Goal: Information Seeking & Learning: Learn about a topic

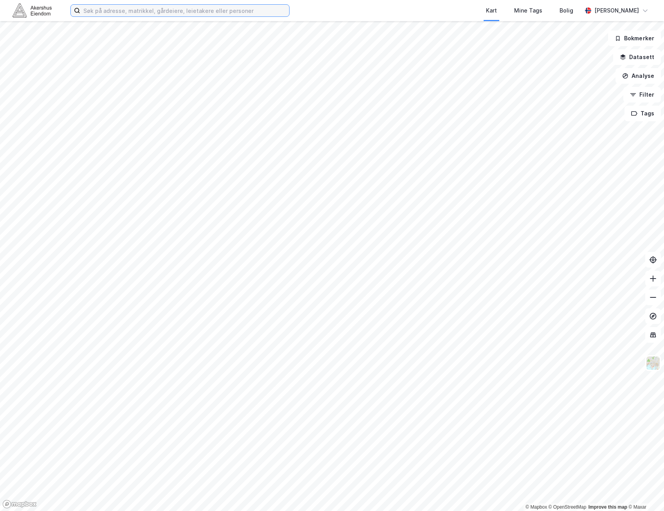
click at [117, 9] on input at bounding box center [184, 11] width 209 height 12
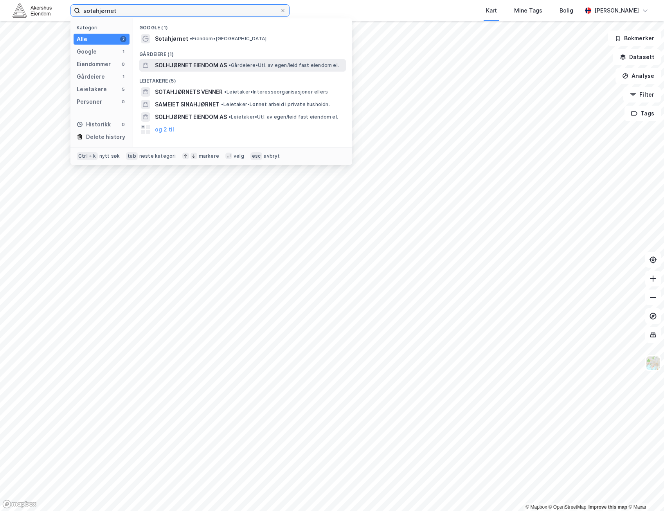
type input "sotahjørnet"
click at [211, 63] on span "SOLHJØRNET EIENDOM AS" at bounding box center [191, 65] width 72 height 9
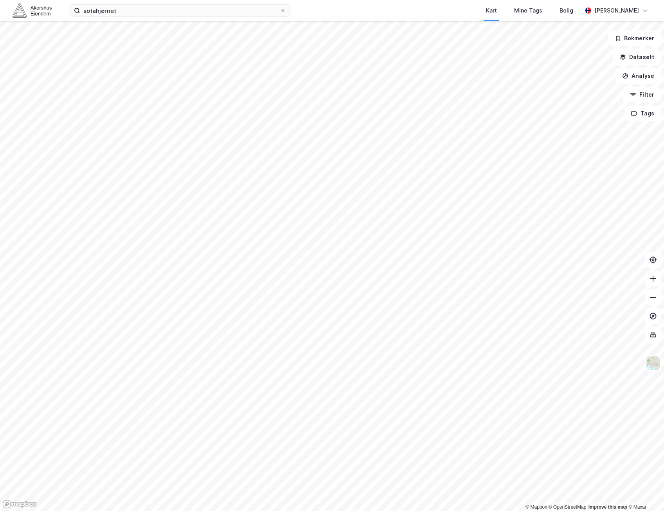
click at [337, 3] on div "Kart Mine Tags Bolig" at bounding box center [454, 10] width 255 height 21
